Goal: Transaction & Acquisition: Purchase product/service

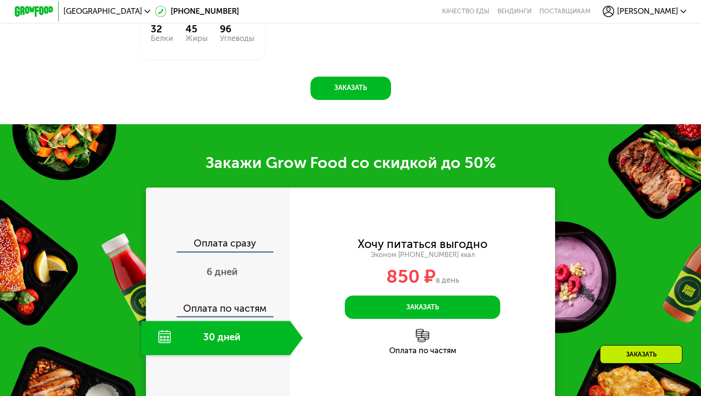
scroll to position [943, 0]
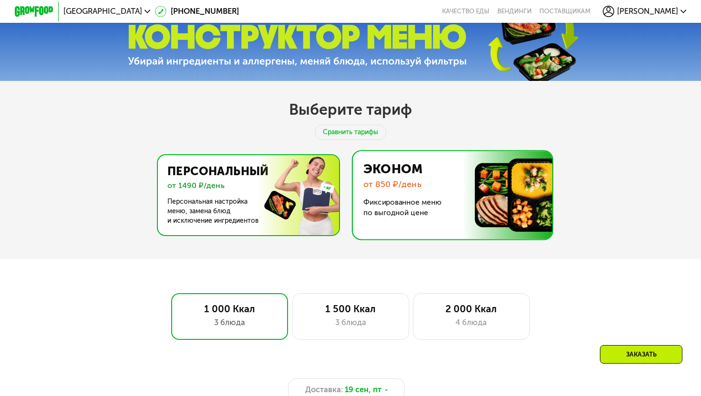
click at [296, 190] on img at bounding box center [245, 195] width 185 height 80
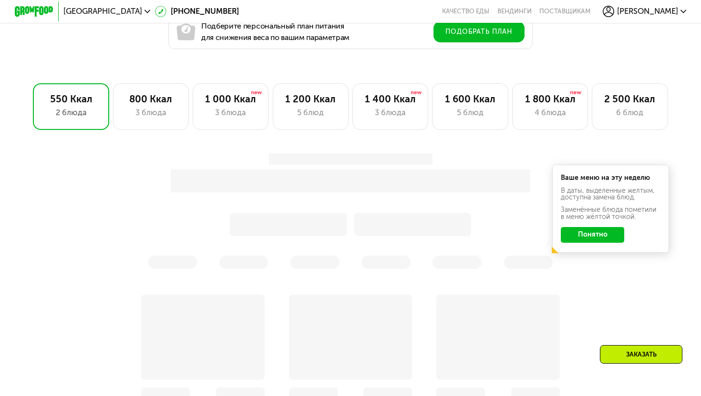
scroll to position [606, 0]
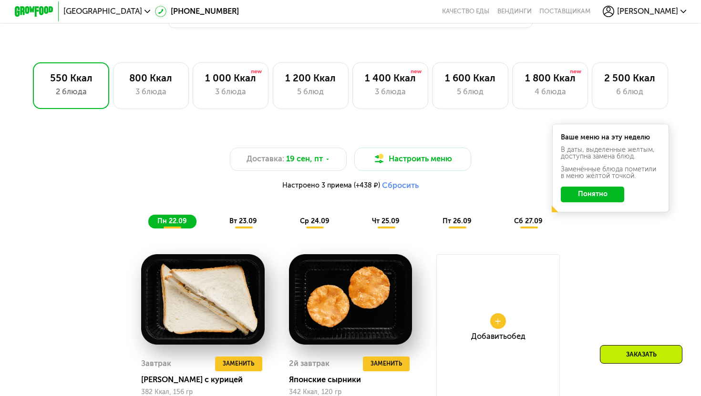
click at [587, 201] on button "Понятно" at bounding box center [591, 195] width 63 height 16
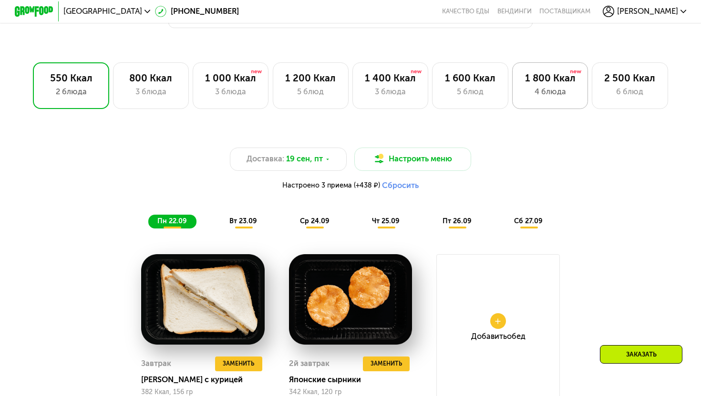
click at [579, 82] on div "1 800 Ккал 4 блюда" at bounding box center [550, 85] width 76 height 47
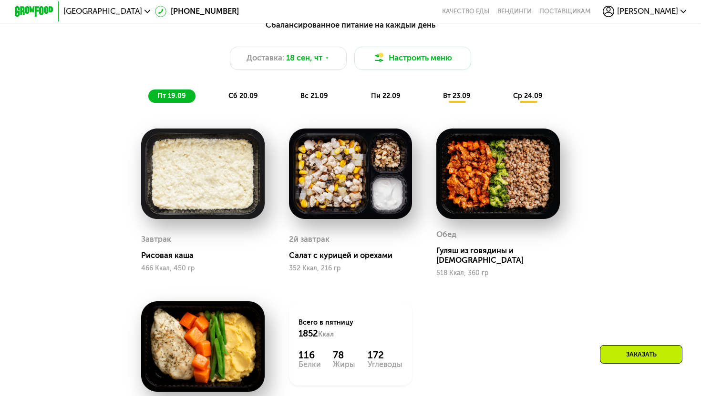
scroll to position [724, 0]
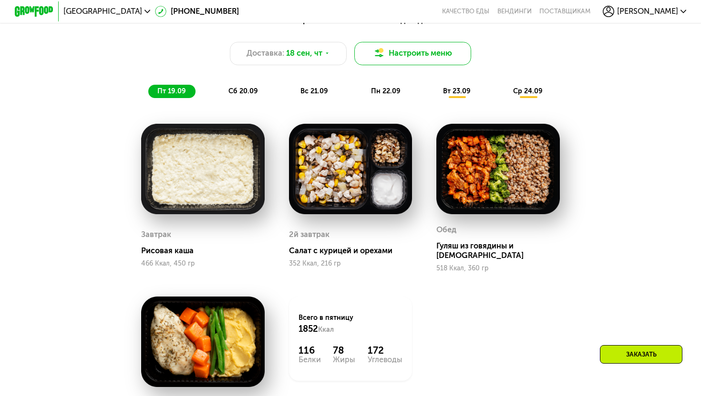
click at [464, 47] on button "Настроить меню" at bounding box center [412, 53] width 117 height 23
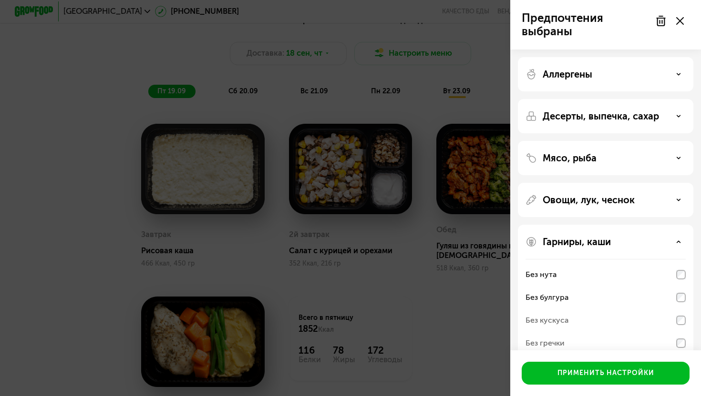
click at [680, 14] on div at bounding box center [669, 20] width 40 height 19
click at [680, 16] on div at bounding box center [669, 20] width 40 height 19
click at [680, 22] on icon at bounding box center [680, 21] width 8 height 8
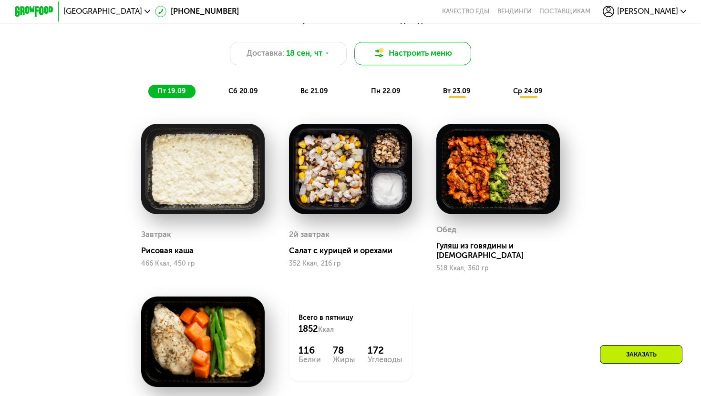
click at [380, 55] on img at bounding box center [379, 54] width 12 height 12
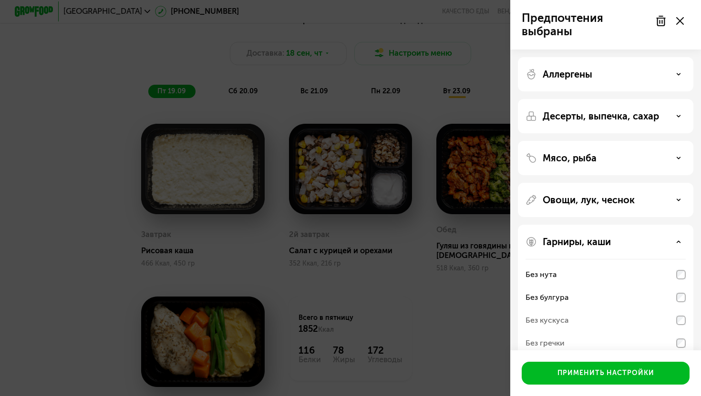
click at [656, 28] on div at bounding box center [669, 20] width 40 height 19
click at [656, 19] on icon at bounding box center [660, 20] width 11 height 11
click at [642, 249] on div "Гарниры, каши Без нута Без булгура Без кускуса Без гречки Без молочных каш" at bounding box center [605, 303] width 175 height 157
click at [644, 228] on div "Гарниры, каши Без нута Без булгура Без кускуса Без гречки Без молочных каш" at bounding box center [605, 303] width 175 height 157
click at [677, 240] on icon at bounding box center [678, 242] width 5 height 5
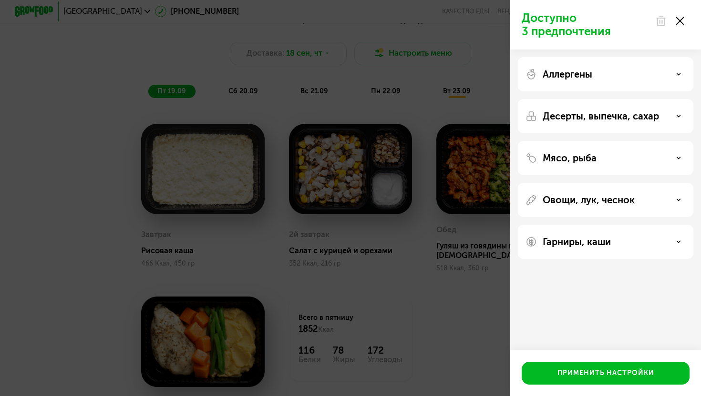
click at [651, 73] on div "Аллергены" at bounding box center [605, 74] width 160 height 11
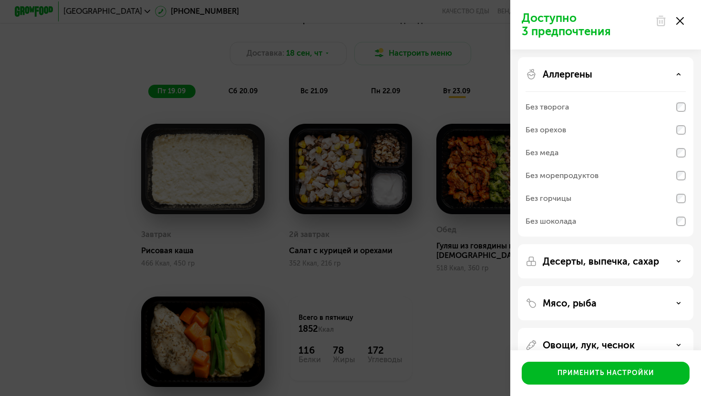
click at [585, 222] on div "Без шоколада" at bounding box center [605, 221] width 160 height 23
click at [583, 209] on div "Без горчицы" at bounding box center [605, 198] width 160 height 23
click at [572, 176] on div "Без морепродуктов" at bounding box center [561, 175] width 73 height 11
click at [573, 159] on div "Без меда" at bounding box center [605, 153] width 160 height 23
click at [572, 152] on div "Без меда" at bounding box center [605, 153] width 160 height 23
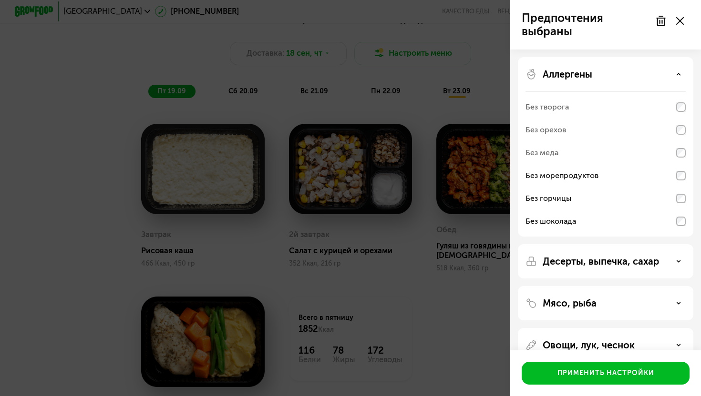
click at [660, 20] on use at bounding box center [660, 21] width 8 height 10
click at [681, 19] on use at bounding box center [680, 21] width 8 height 8
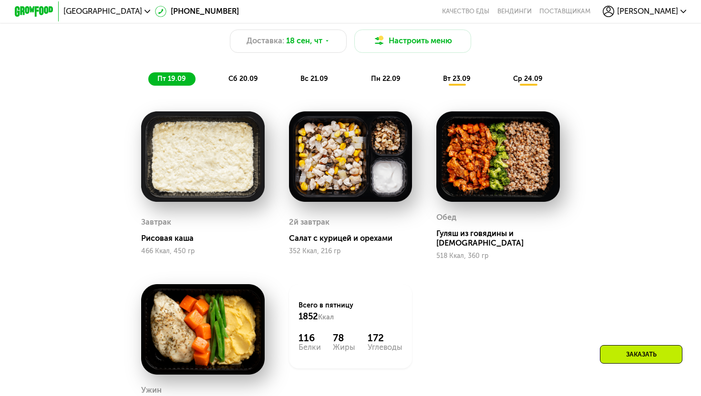
scroll to position [737, 0]
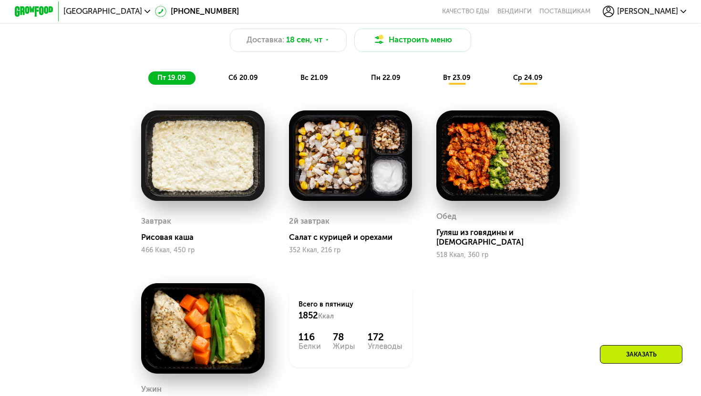
click at [449, 79] on span "вт 23.09" at bounding box center [457, 78] width 28 height 8
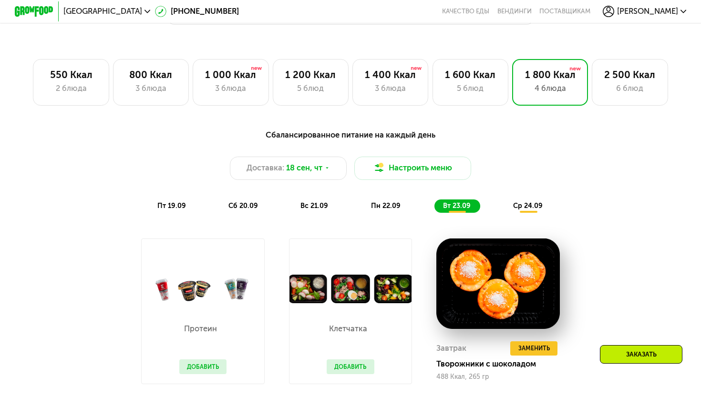
scroll to position [607, 0]
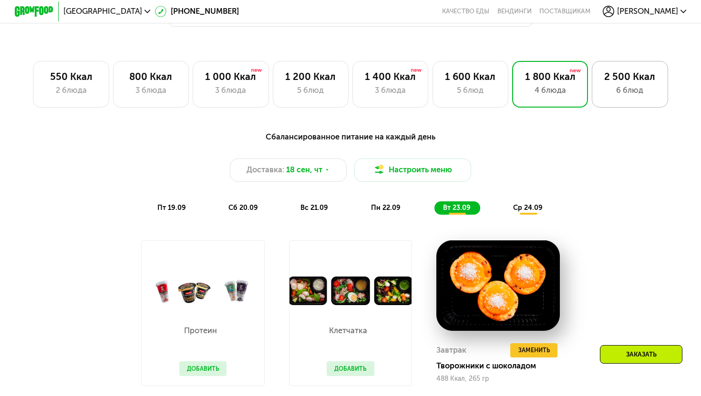
click at [604, 86] on div "6 блюд" at bounding box center [629, 91] width 55 height 12
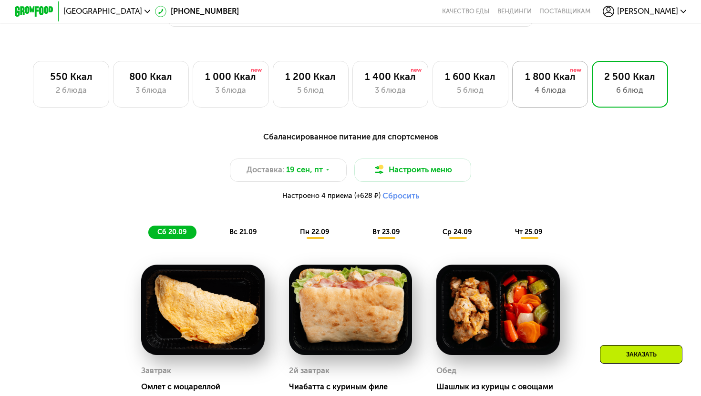
click at [565, 96] on div "4 блюда" at bounding box center [549, 91] width 55 height 12
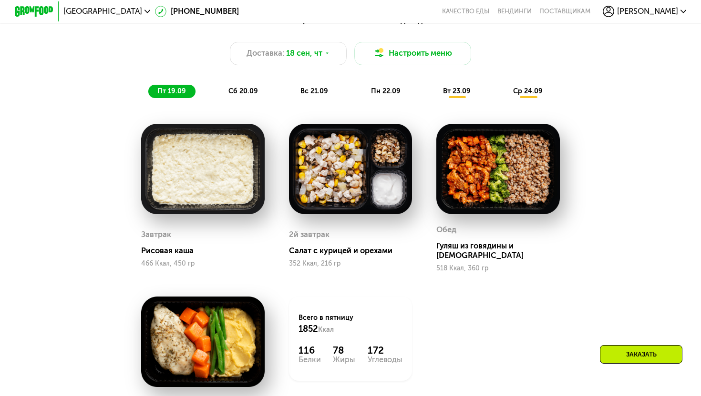
scroll to position [727, 0]
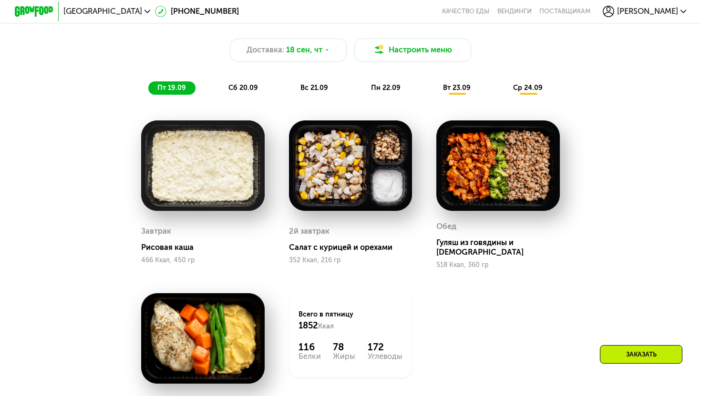
click at [402, 88] on div "пн 22.09" at bounding box center [386, 88] width 48 height 14
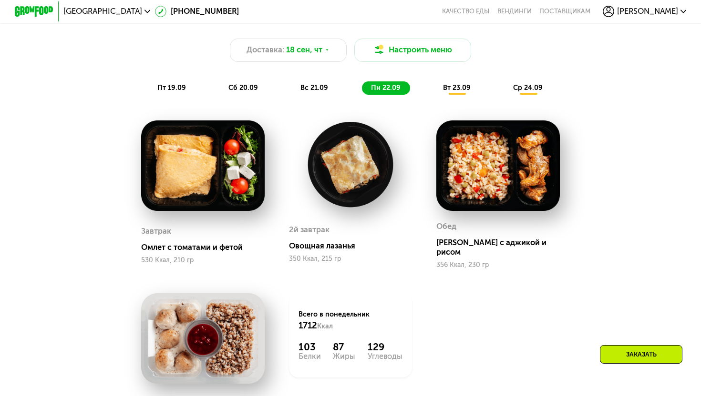
click at [453, 88] on span "вт 23.09" at bounding box center [457, 88] width 28 height 8
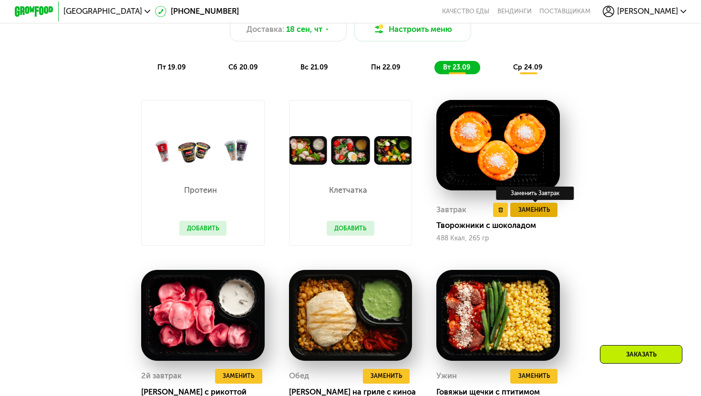
scroll to position [749, 0]
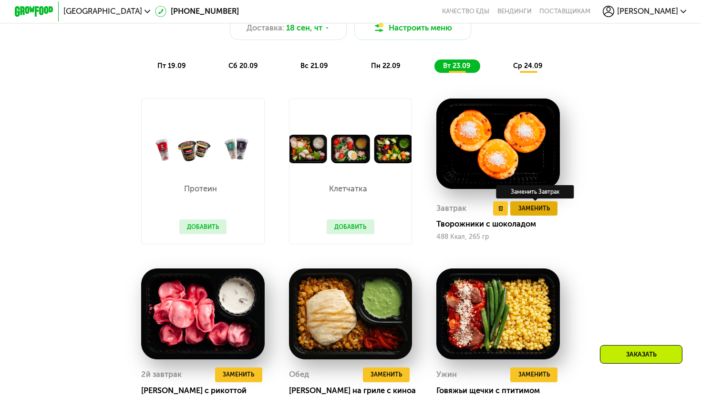
click at [531, 210] on span "Заменить" at bounding box center [533, 209] width 31 height 10
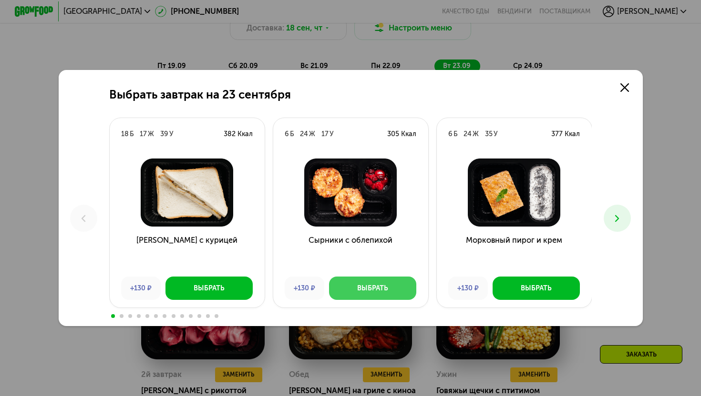
click at [407, 284] on button "Выбрать" at bounding box center [372, 288] width 87 height 23
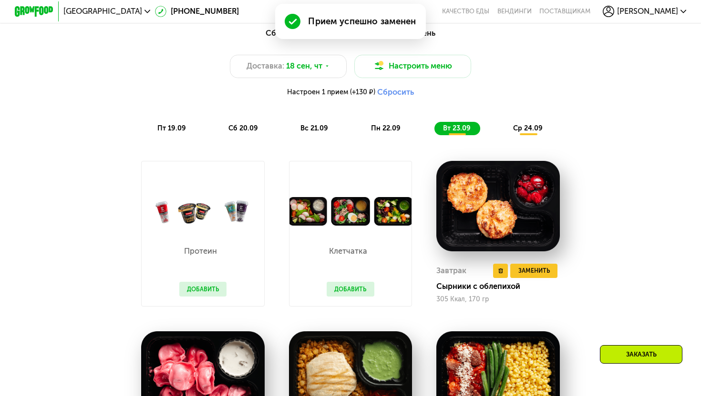
scroll to position [710, 0]
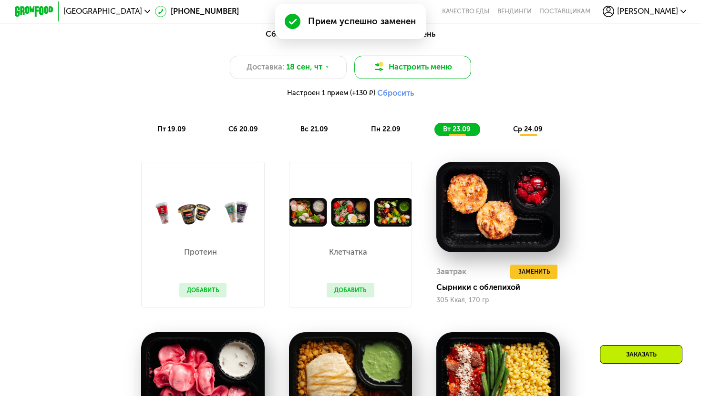
click at [423, 70] on button "Настроить меню" at bounding box center [412, 67] width 117 height 23
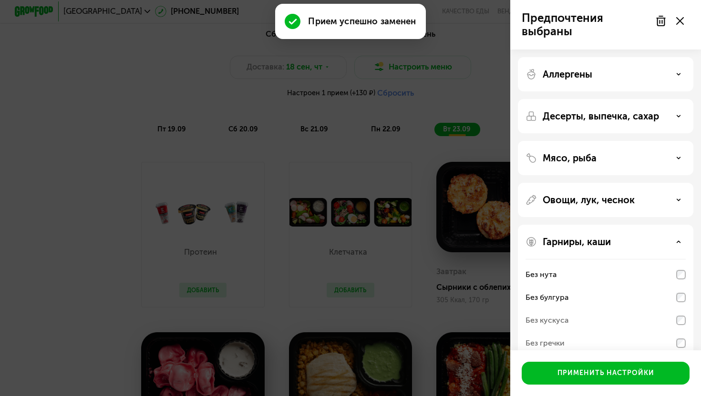
click at [614, 74] on div "Аллергены" at bounding box center [605, 74] width 160 height 11
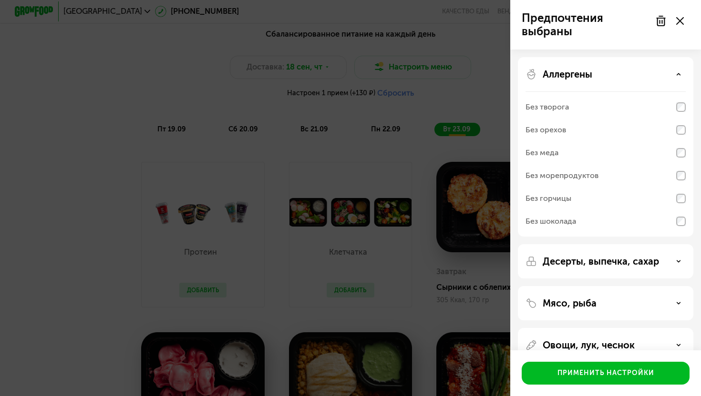
click at [680, 192] on div "Без горчицы" at bounding box center [605, 198] width 160 height 23
click at [677, 210] on div "Без шоколада" at bounding box center [605, 221] width 160 height 23
click at [678, 33] on div "Предпочтения выбраны" at bounding box center [605, 24] width 168 height 27
click at [670, 26] on div at bounding box center [669, 20] width 40 height 19
click at [667, 26] on div at bounding box center [669, 20] width 40 height 19
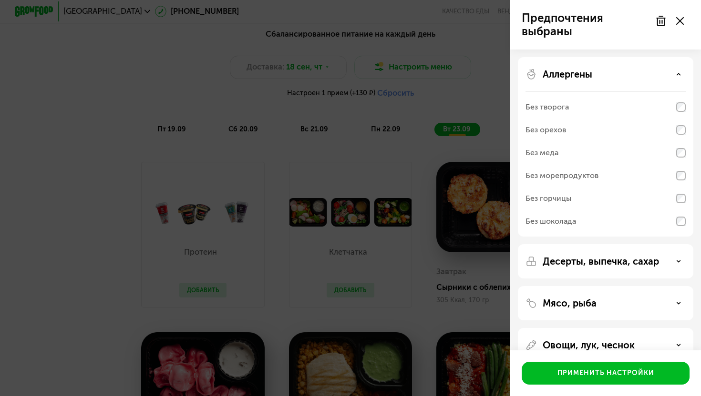
click at [658, 22] on use at bounding box center [660, 21] width 8 height 10
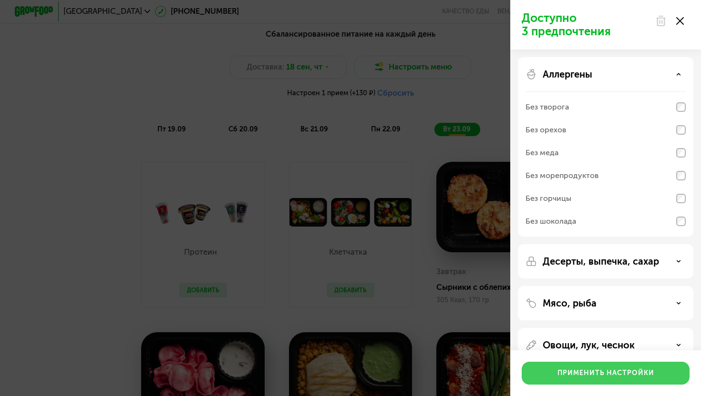
click at [599, 377] on div "Применить настройки" at bounding box center [605, 374] width 97 height 10
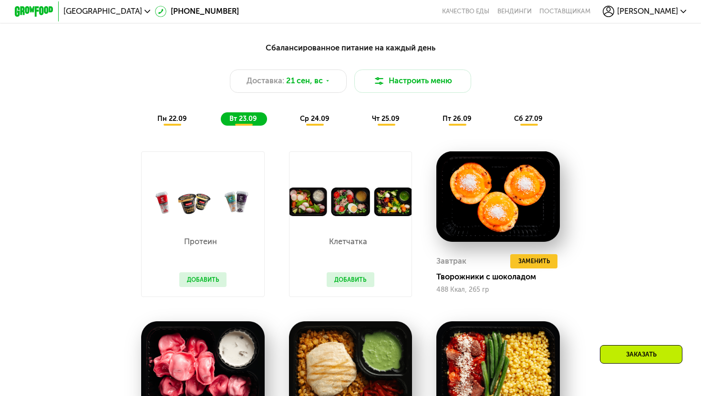
scroll to position [678, 0]
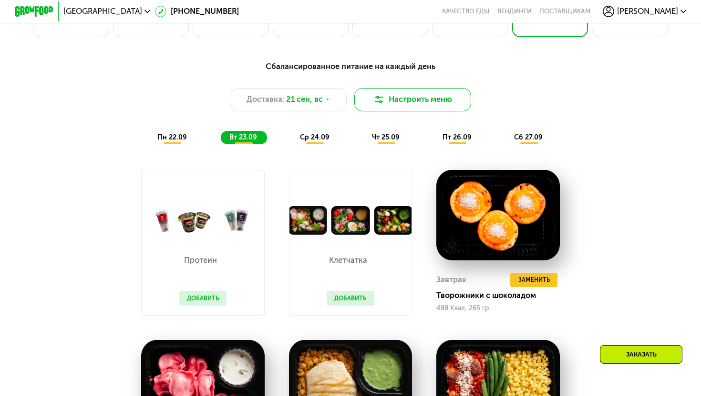
click at [400, 97] on button "Настроить меню" at bounding box center [412, 99] width 117 height 23
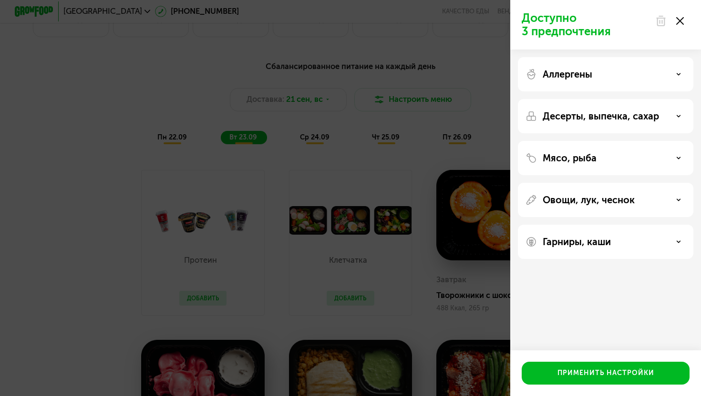
click at [430, 285] on div "Доступно 3 предпочтения Аллергены Десерты, выпечка, сахар Мясо, рыба Овощи, лук…" at bounding box center [350, 198] width 701 height 396
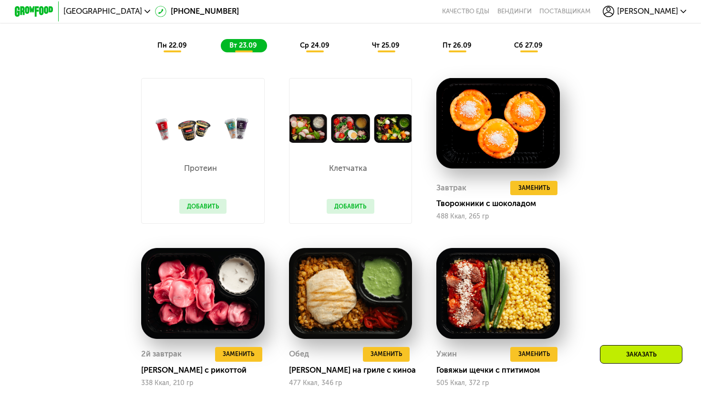
scroll to position [761, 0]
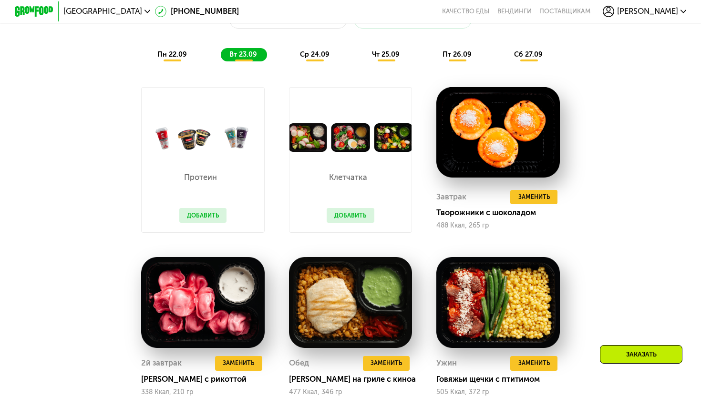
click at [325, 58] on span "ср 24.09" at bounding box center [315, 55] width 30 height 8
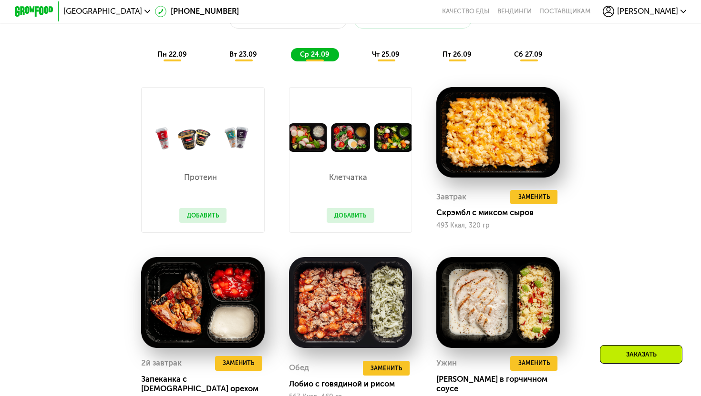
click at [383, 56] on span "чт 25.09" at bounding box center [386, 55] width 28 height 8
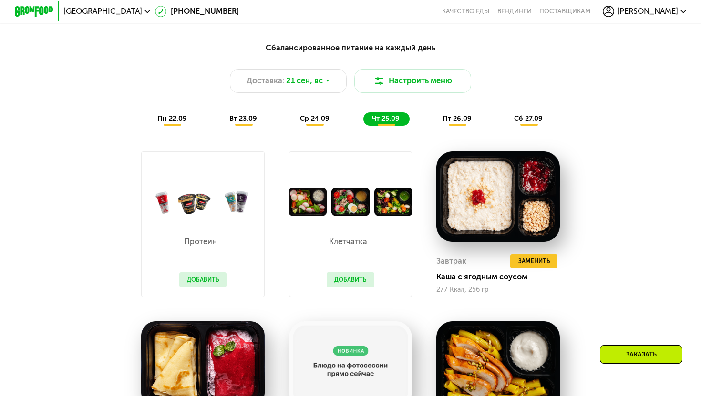
scroll to position [690, 0]
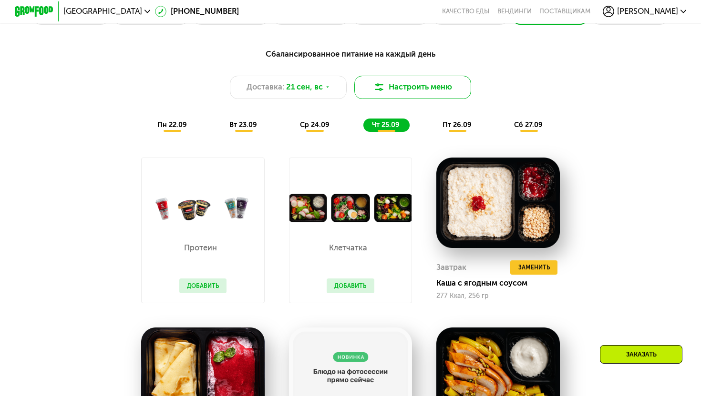
click at [467, 78] on button "Настроить меню" at bounding box center [412, 87] width 117 height 23
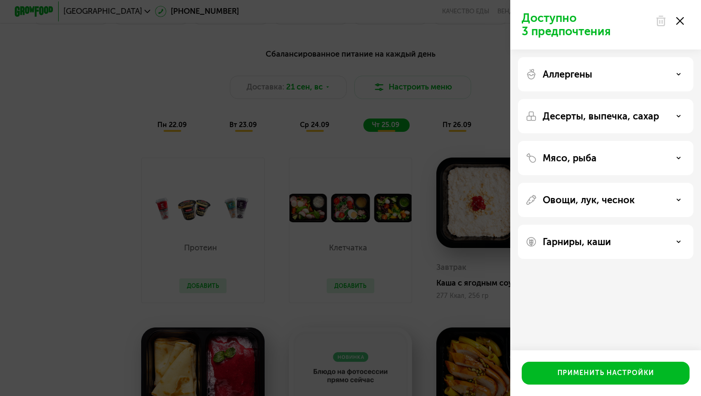
click at [645, 71] on div "Аллергены" at bounding box center [605, 74] width 160 height 11
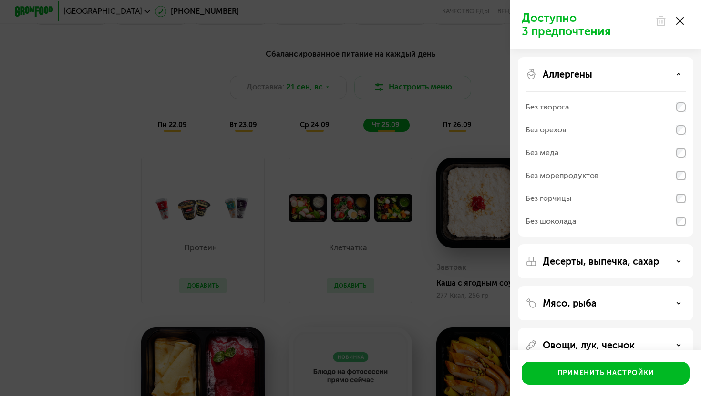
click at [652, 102] on div "Без творога" at bounding box center [605, 107] width 160 height 23
click at [643, 152] on div "Без меда" at bounding box center [605, 153] width 160 height 23
click at [641, 179] on div "Без морепродуктов" at bounding box center [605, 175] width 160 height 23
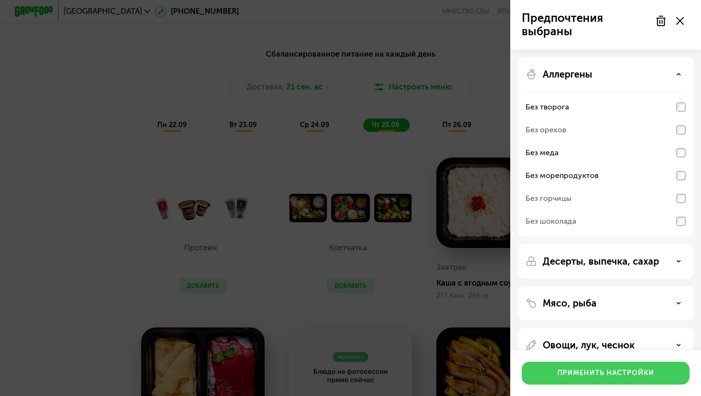
click at [609, 375] on div "Применить настройки" at bounding box center [605, 374] width 97 height 10
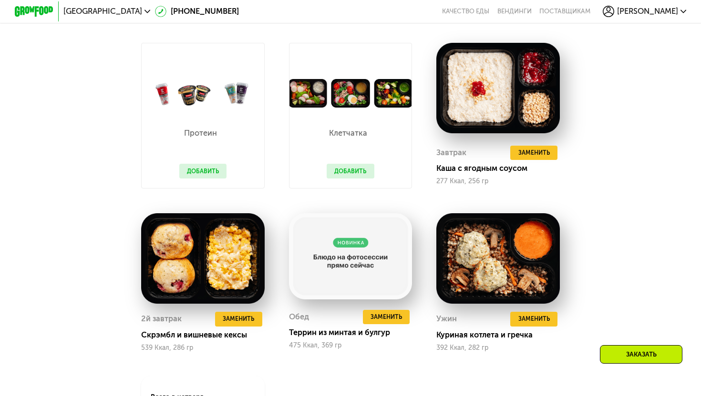
scroll to position [832, 0]
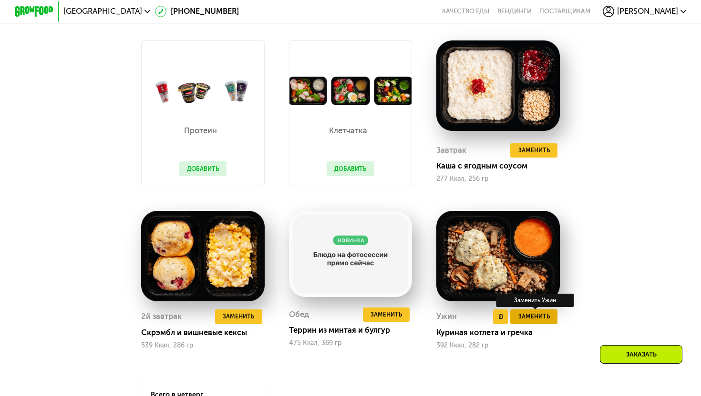
click at [550, 320] on button "Заменить" at bounding box center [533, 317] width 47 height 15
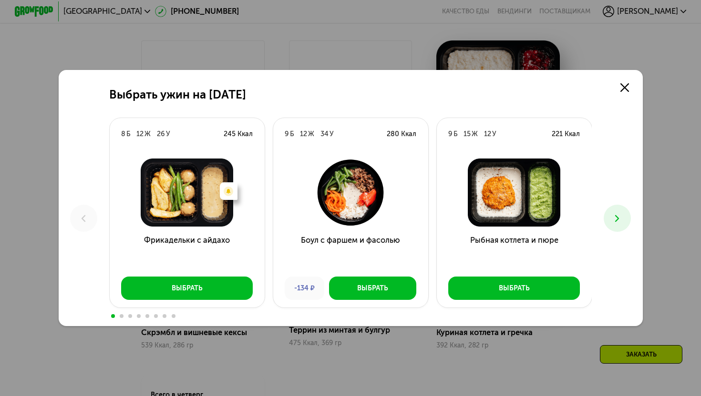
click at [614, 215] on icon at bounding box center [617, 219] width 12 height 12
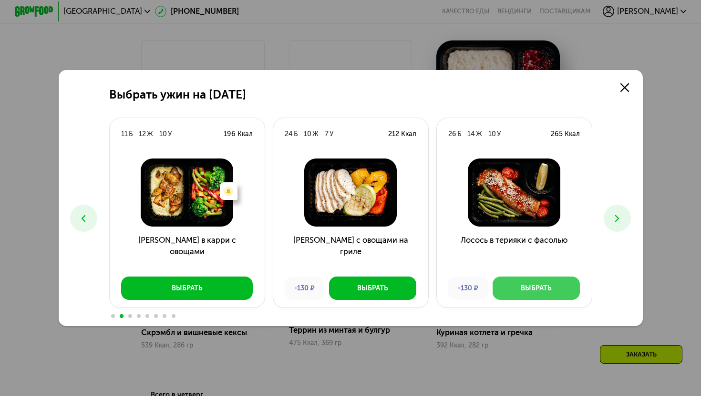
click at [554, 289] on button "Выбрать" at bounding box center [535, 288] width 87 height 23
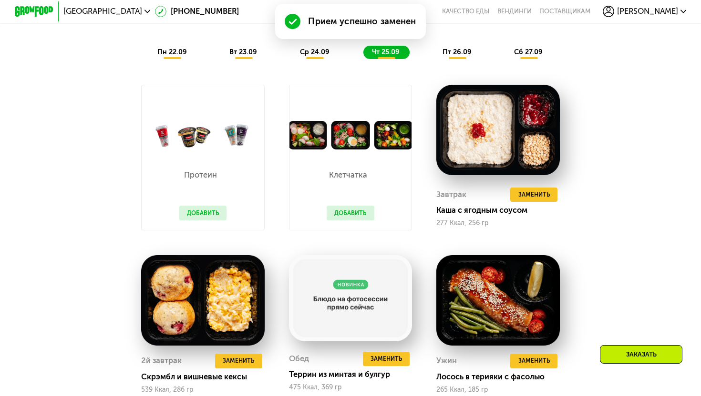
scroll to position [782, 0]
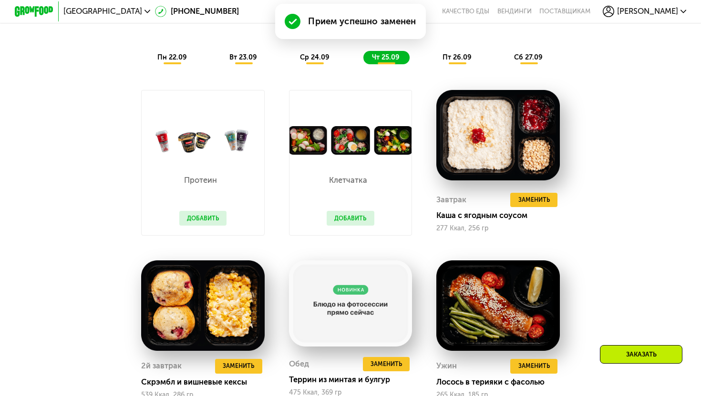
click at [460, 63] on div "пт 26.09" at bounding box center [457, 58] width 48 height 14
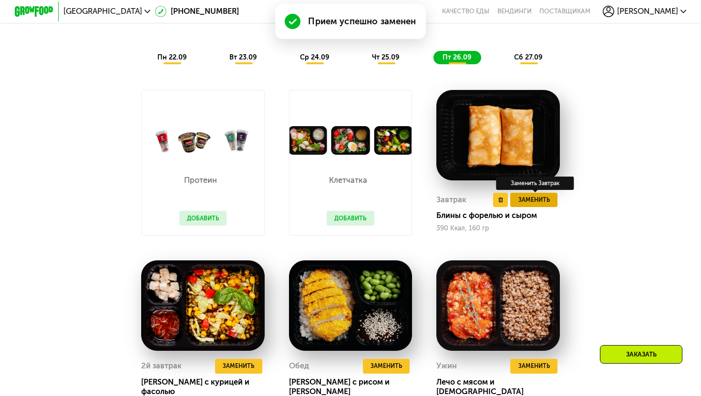
click at [526, 203] on span "Заменить" at bounding box center [533, 200] width 31 height 10
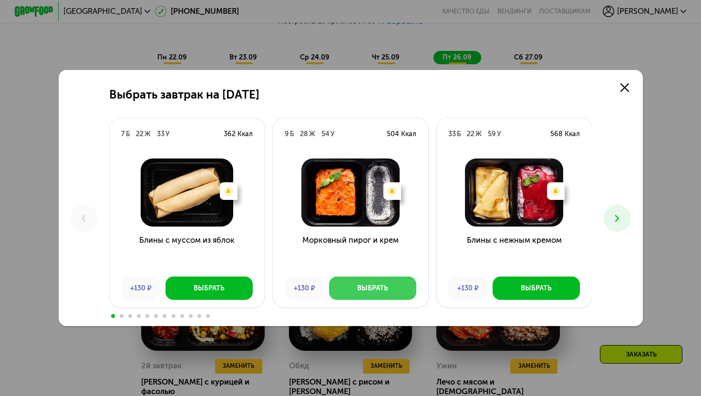
click at [408, 292] on button "Выбрать" at bounding box center [372, 288] width 87 height 23
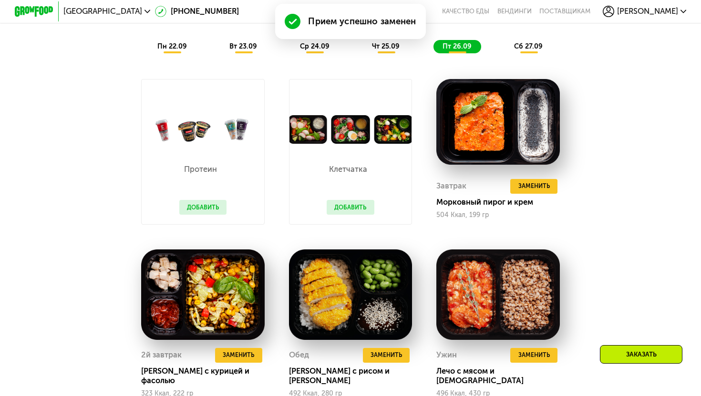
scroll to position [794, 0]
